Goal: Obtain resource: Download file/media

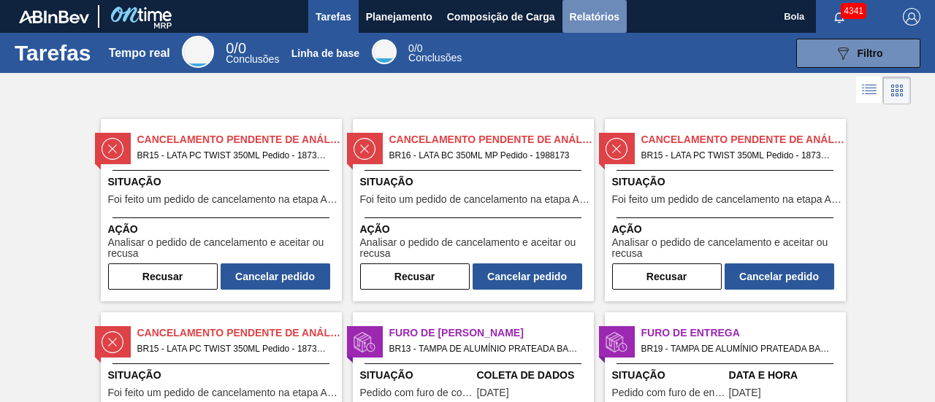
click at [593, 19] on font "Relatórios" at bounding box center [595, 17] width 50 height 12
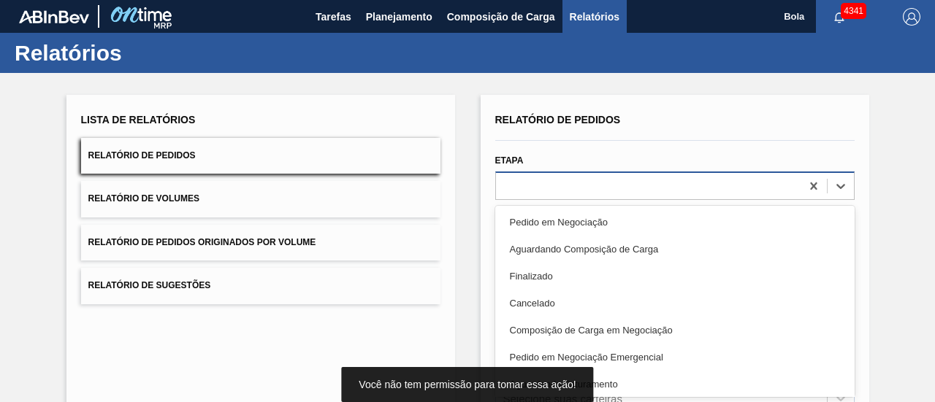
drag, startPoint x: 593, startPoint y: 19, endPoint x: 554, endPoint y: 185, distance: 170.3
click at [554, 185] on div "Relatório de Pedidos Etapa option Pedido em Negociação focused, 1 of 20. 20 res…" at bounding box center [674, 349] width 359 height 478
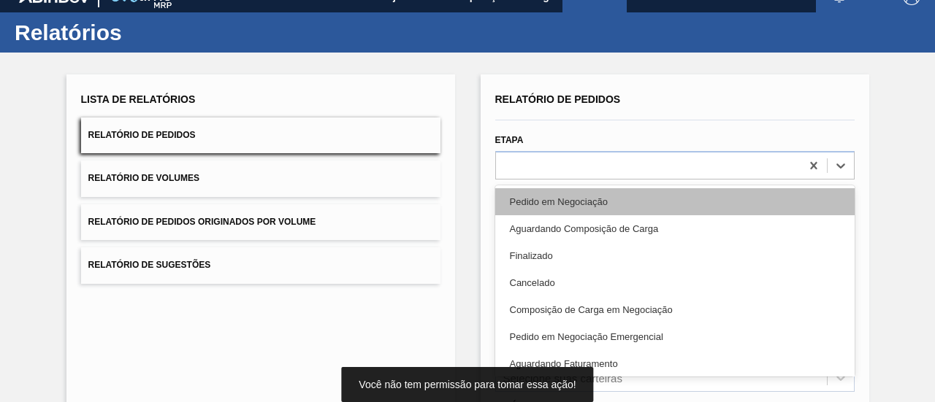
scroll to position [28, 0]
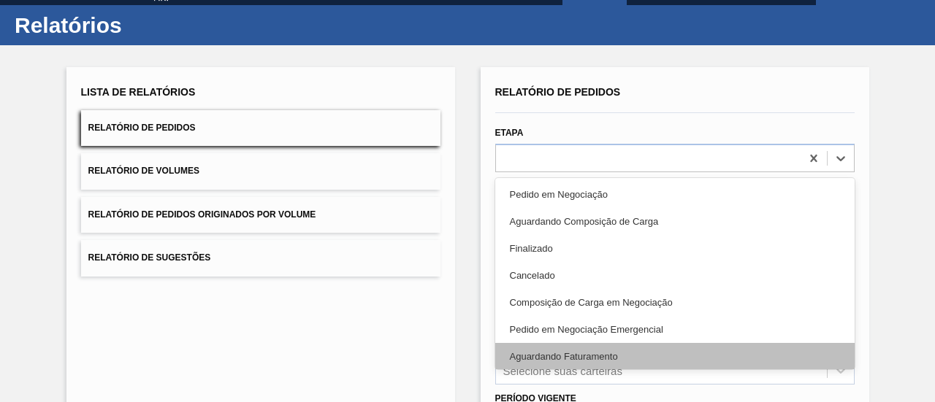
click at [589, 356] on font "Aguardando Faturamento" at bounding box center [564, 356] width 108 height 11
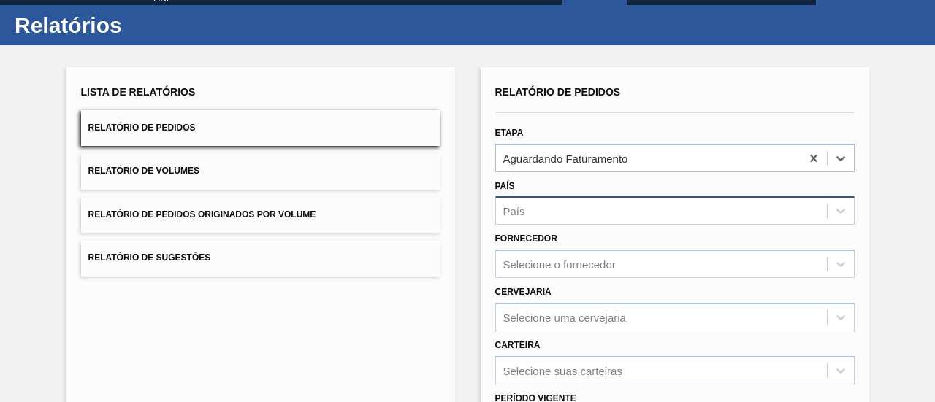
click at [541, 214] on div "País" at bounding box center [661, 211] width 331 height 21
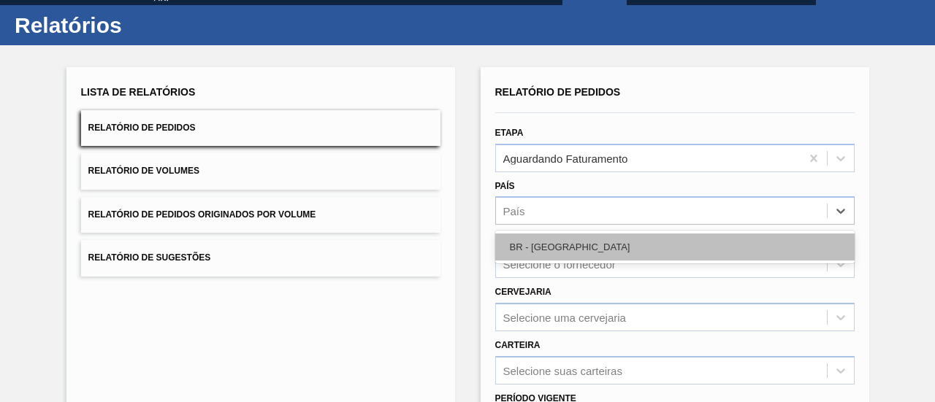
click at [546, 246] on font "BR - [GEOGRAPHIC_DATA]" at bounding box center [570, 247] width 121 height 11
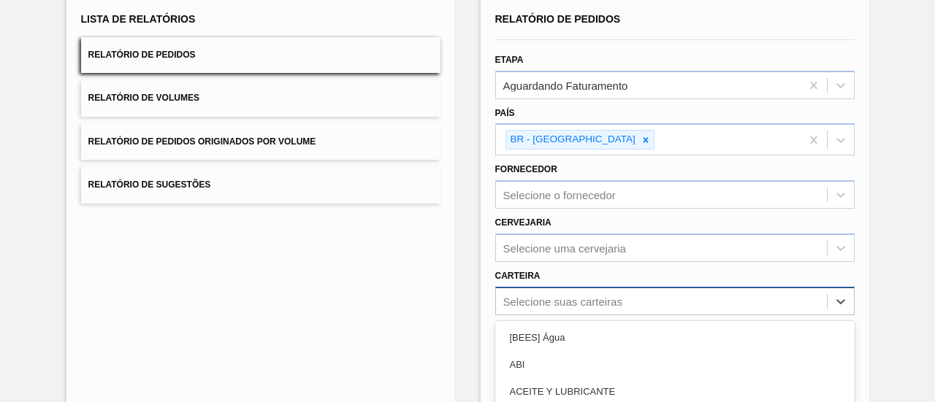
click at [545, 291] on div "option Açúcar Líquido focused, 5 of 101. 101 results available. Use Up and Down…" at bounding box center [674, 301] width 359 height 28
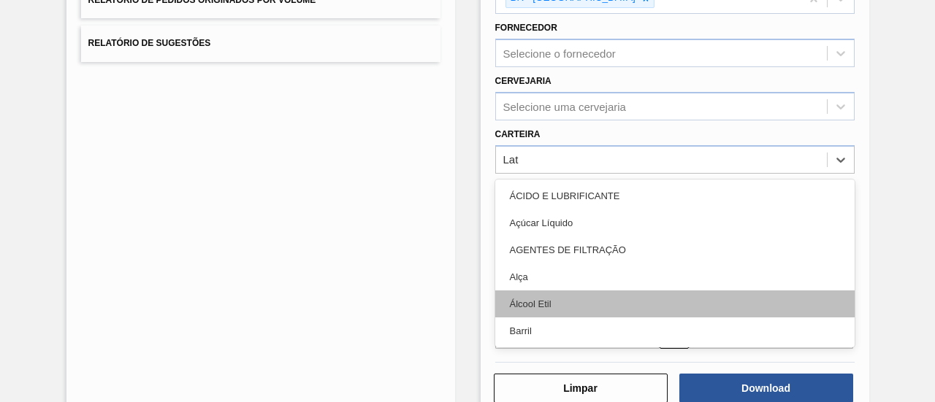
type input "La"
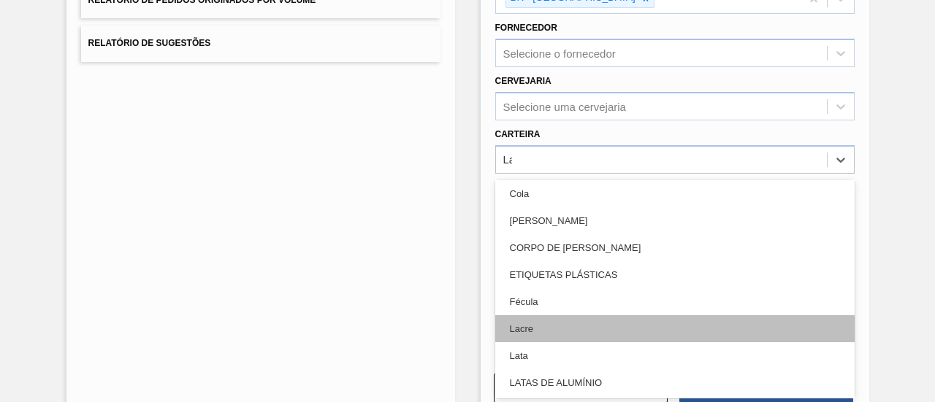
scroll to position [73, 0]
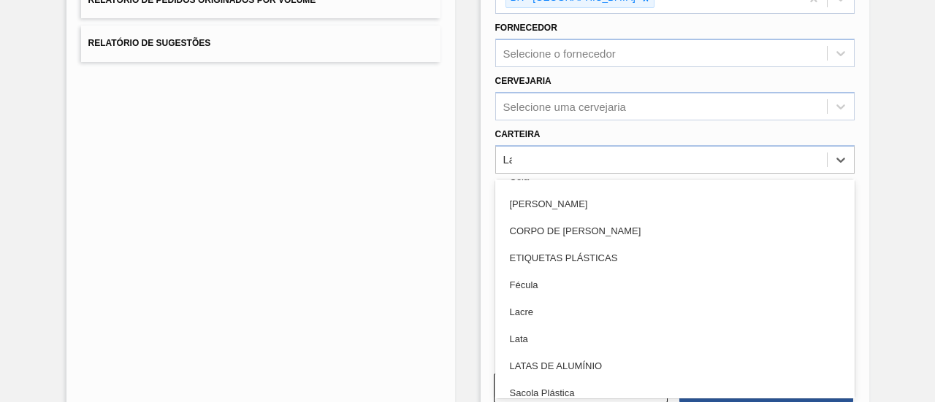
click at [582, 330] on div "Lata" at bounding box center [674, 339] width 359 height 27
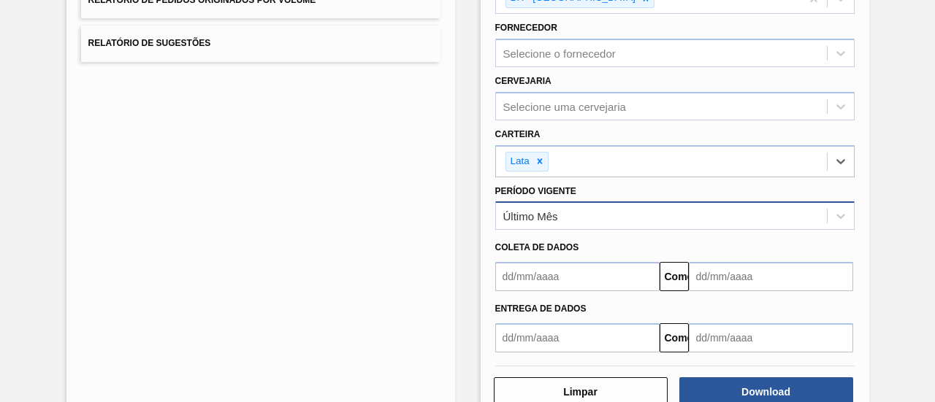
click at [552, 217] on font "Último Mês" at bounding box center [530, 216] width 55 height 12
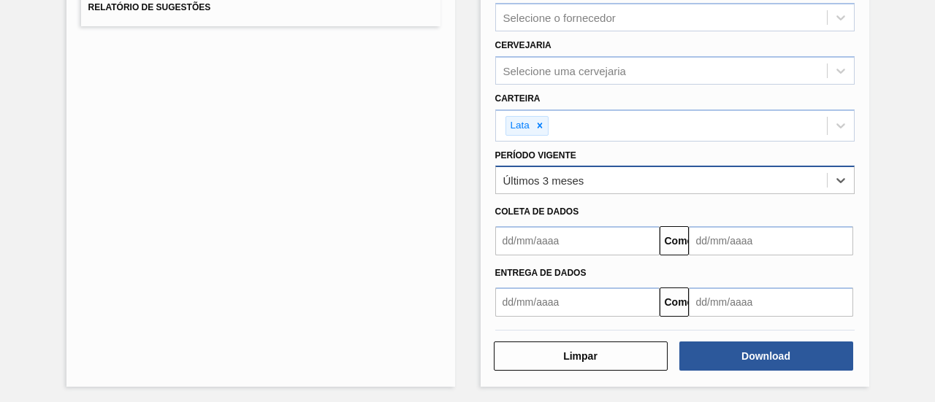
click at [539, 256] on input "text" at bounding box center [577, 240] width 164 height 29
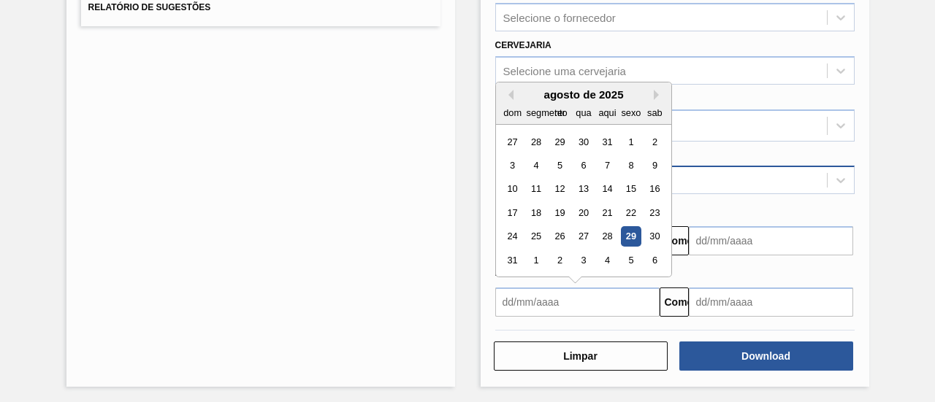
drag, startPoint x: 624, startPoint y: 229, endPoint x: 721, endPoint y: 271, distance: 106.0
click at [623, 229] on div "29" at bounding box center [631, 236] width 20 height 20
type input "[DATE]"
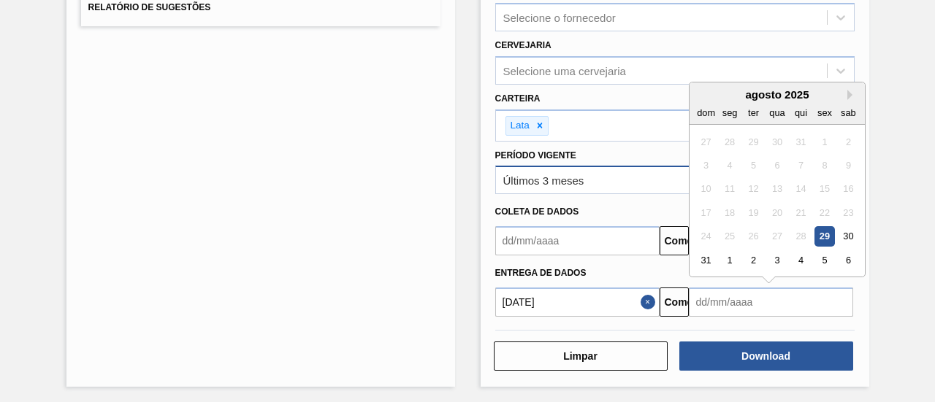
click at [745, 289] on input "text" at bounding box center [771, 302] width 164 height 29
click at [849, 90] on button "Próximo mês" at bounding box center [852, 95] width 10 height 10
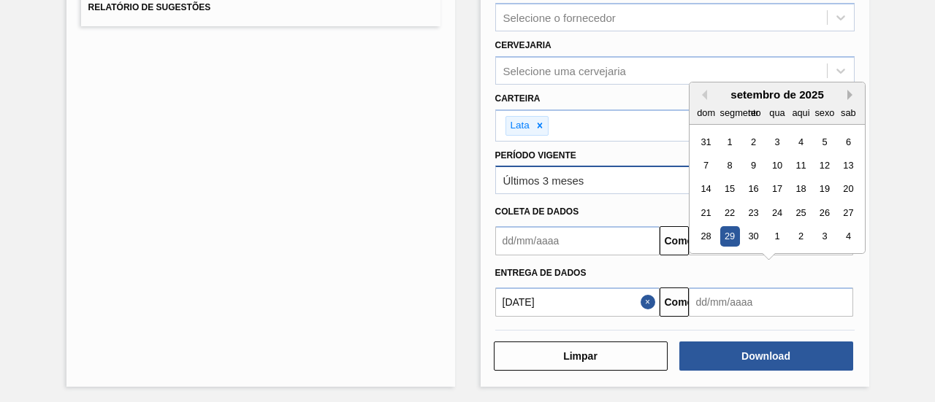
click at [849, 90] on button "Próximo mês" at bounding box center [852, 95] width 10 height 10
drag, startPoint x: 774, startPoint y: 234, endPoint x: 814, endPoint y: 268, distance: 51.8
click at [775, 234] on div "29" at bounding box center [777, 236] width 20 height 20
type input "[DATE]"
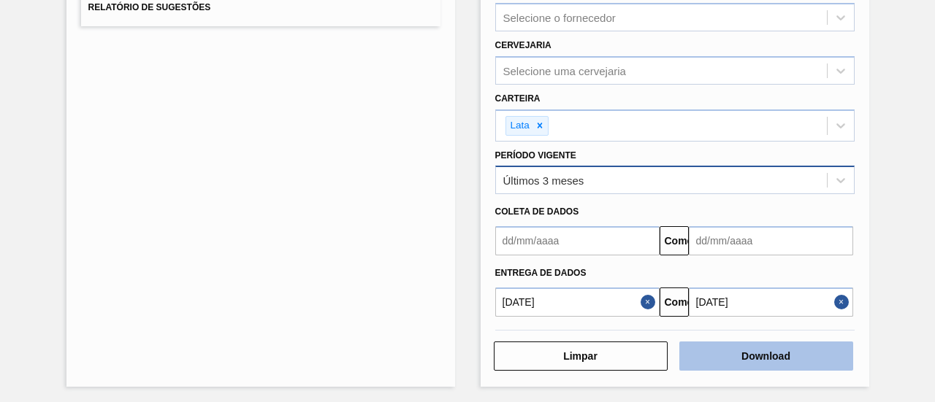
click at [799, 354] on button "Download" at bounding box center [766, 356] width 174 height 29
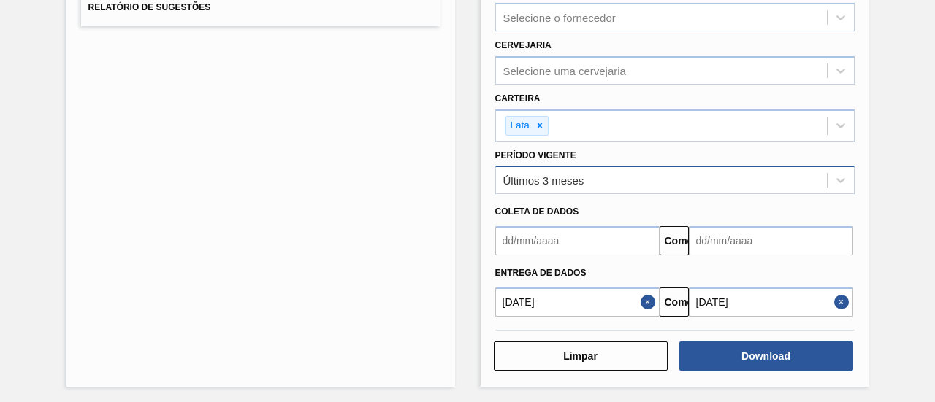
click at [389, 254] on div "Lista de Relatórios Relatório de Pedidos Relatório de Volumes Relatório de Pedi…" at bounding box center [260, 102] width 389 height 571
click at [837, 303] on button "Close" at bounding box center [843, 302] width 19 height 29
click at [651, 303] on button "Fechar" at bounding box center [650, 302] width 19 height 29
click at [627, 233] on input "text" at bounding box center [577, 240] width 164 height 29
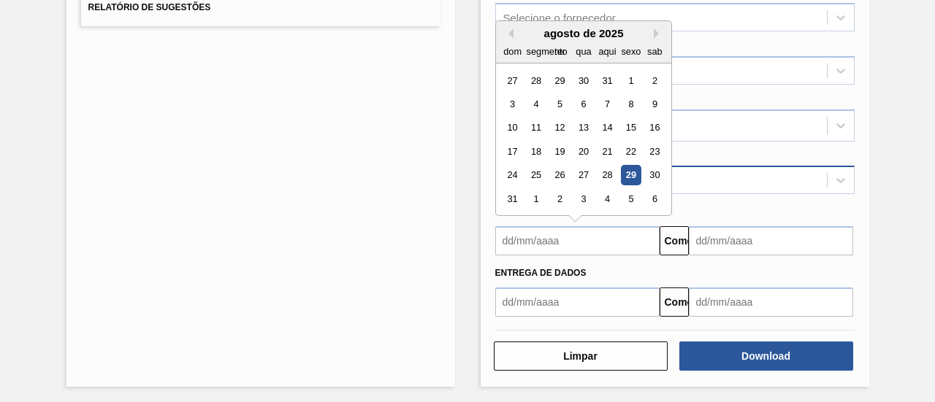
click at [632, 164] on div "24 25 26 27 28 29 30" at bounding box center [583, 175] width 166 height 23
click at [631, 170] on font "29" at bounding box center [630, 175] width 10 height 11
type input "[DATE]"
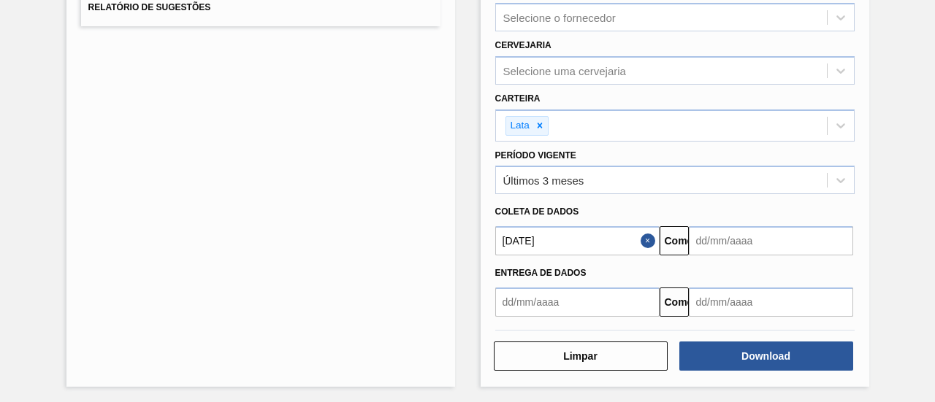
click at [820, 236] on input "text" at bounding box center [771, 240] width 164 height 29
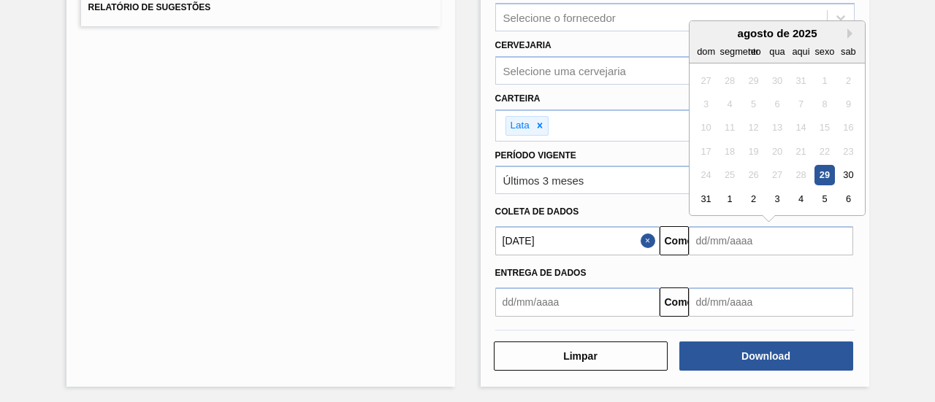
click at [848, 27] on div "agosto de 2025" at bounding box center [777, 33] width 175 height 12
click at [848, 29] on button "Próximo mês" at bounding box center [852, 33] width 10 height 10
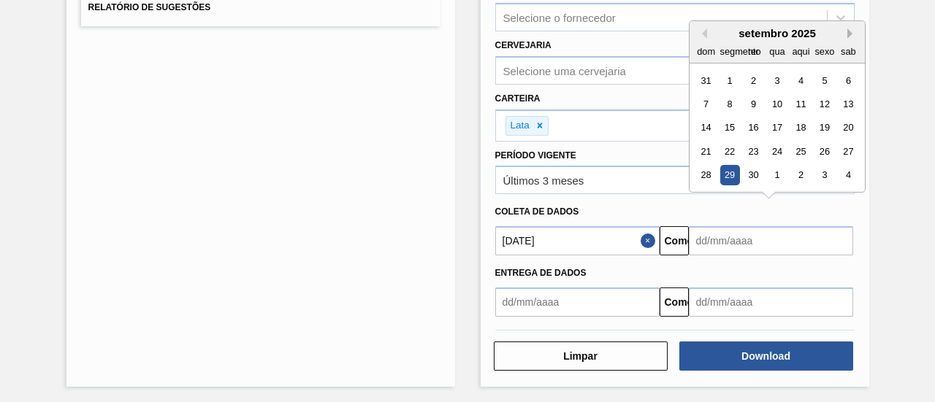
click at [848, 29] on button "Próximo mês" at bounding box center [852, 33] width 10 height 10
drag, startPoint x: 774, startPoint y: 172, endPoint x: 791, endPoint y: 196, distance: 29.4
click at [774, 172] on div "29" at bounding box center [777, 176] width 20 height 20
type input "[DATE]"
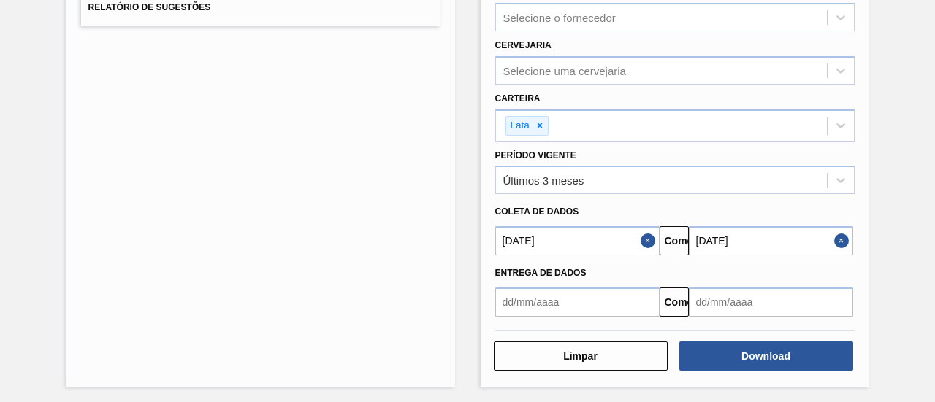
click at [837, 241] on button "Close" at bounding box center [843, 240] width 19 height 29
click at [805, 236] on input "text" at bounding box center [771, 240] width 164 height 29
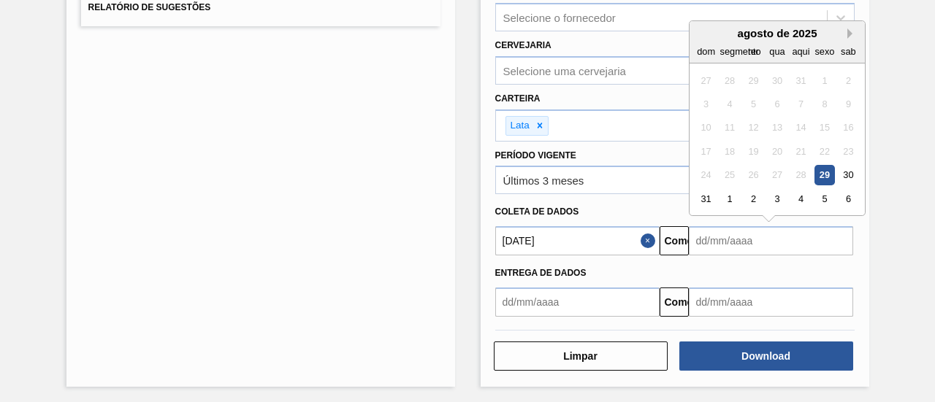
click at [847, 31] on button "Próximo mês" at bounding box center [852, 33] width 10 height 10
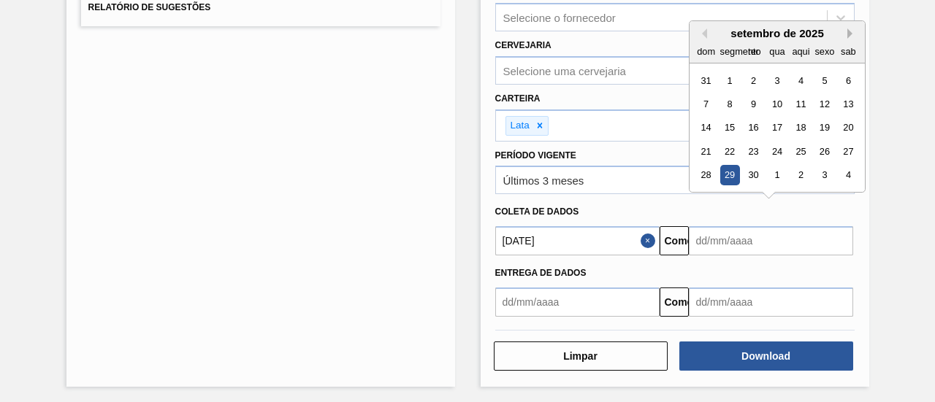
click at [847, 31] on button "Próximo mês" at bounding box center [852, 33] width 10 height 10
click at [827, 170] on div "31" at bounding box center [824, 176] width 20 height 20
type input "[DATE]"
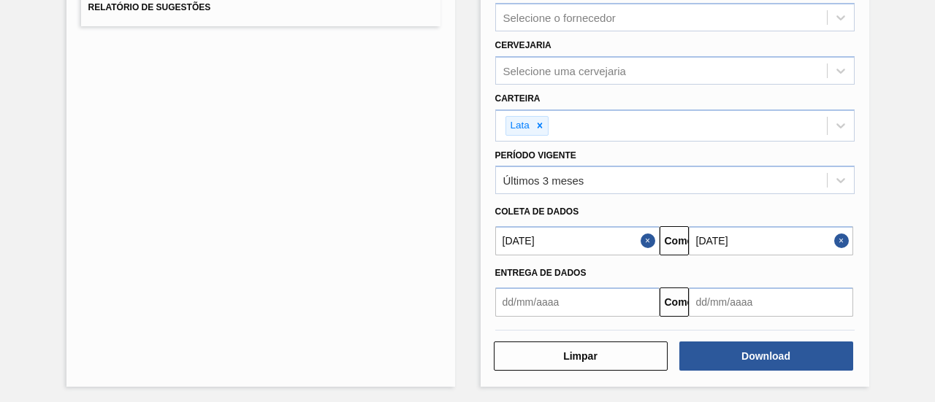
click at [887, 202] on div "Lista de Relatórios Relatório de Pedidos Relatório de Volumes Relatório de Pedi…" at bounding box center [467, 100] width 935 height 611
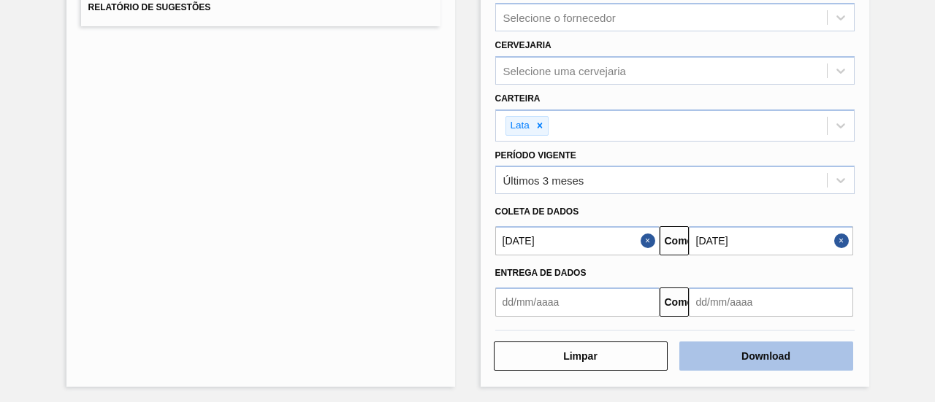
click at [795, 351] on button "Download" at bounding box center [766, 356] width 174 height 29
